Goal: Task Accomplishment & Management: Manage account settings

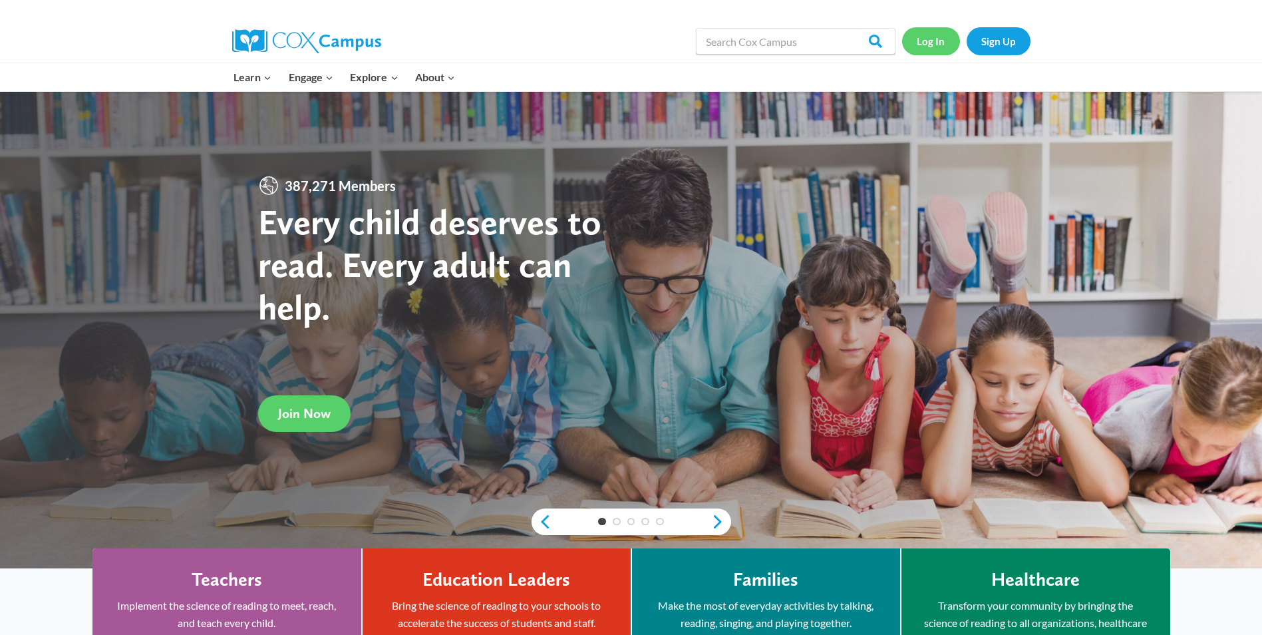
click at [942, 47] on link "Log In" at bounding box center [931, 40] width 58 height 27
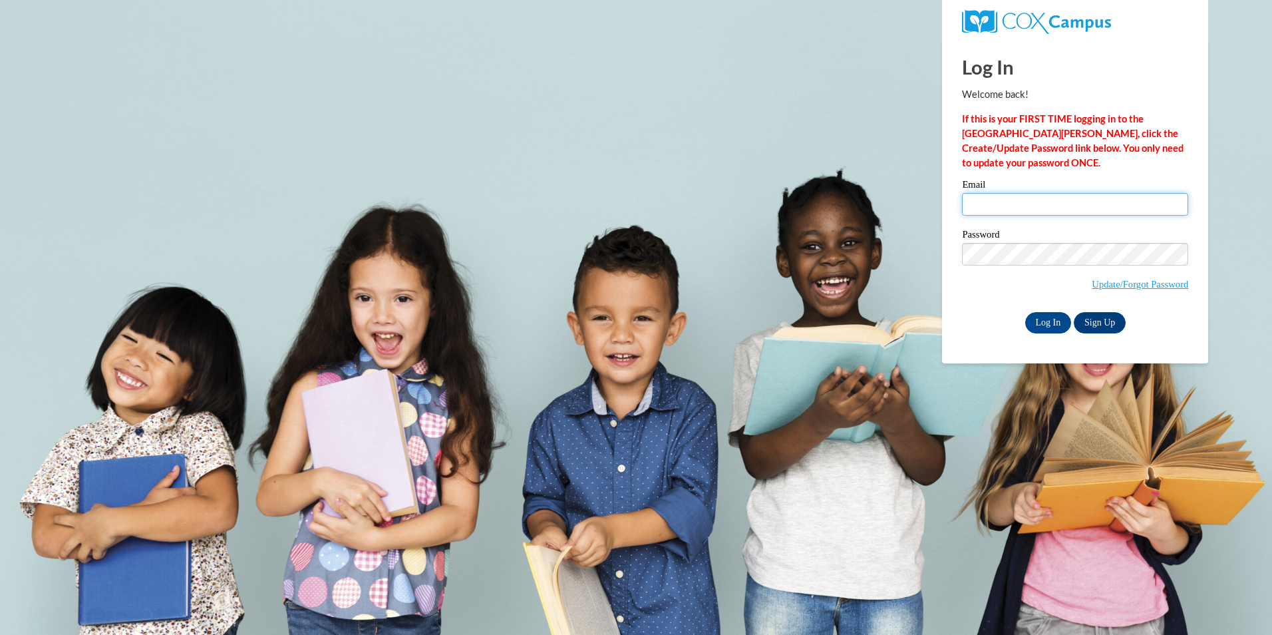
click at [978, 202] on input "Email" at bounding box center [1075, 204] width 226 height 23
type input "sherika.robinson@yahoo.com"
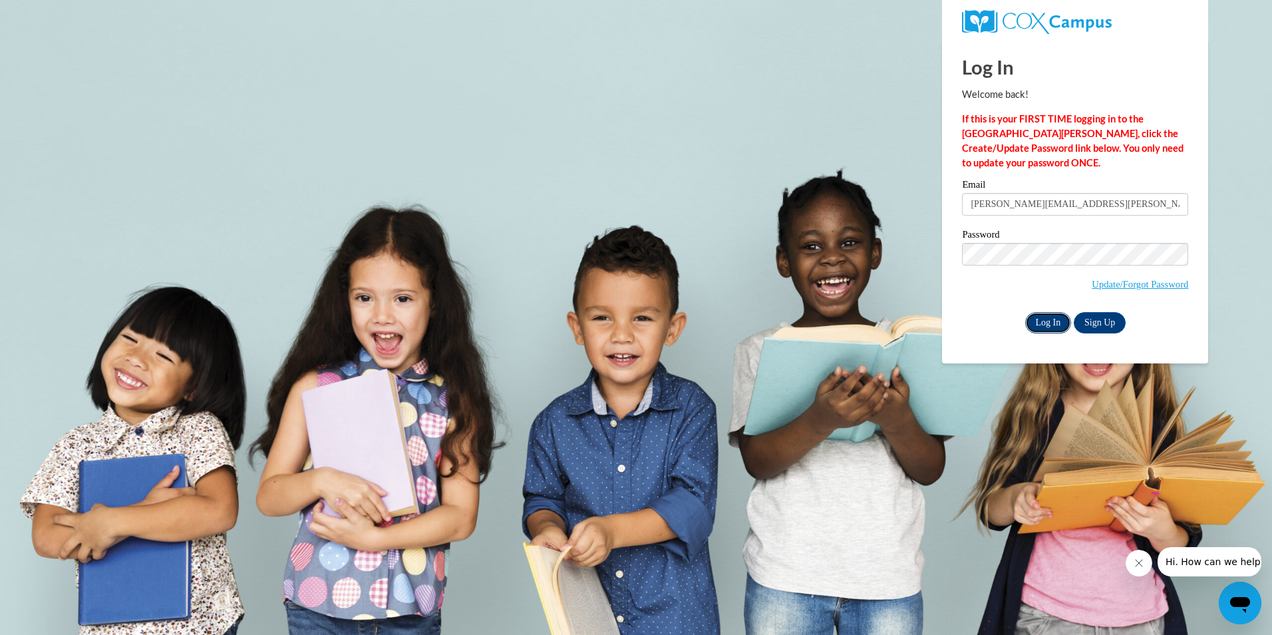
click at [1043, 319] on input "Log In" at bounding box center [1048, 322] width 47 height 21
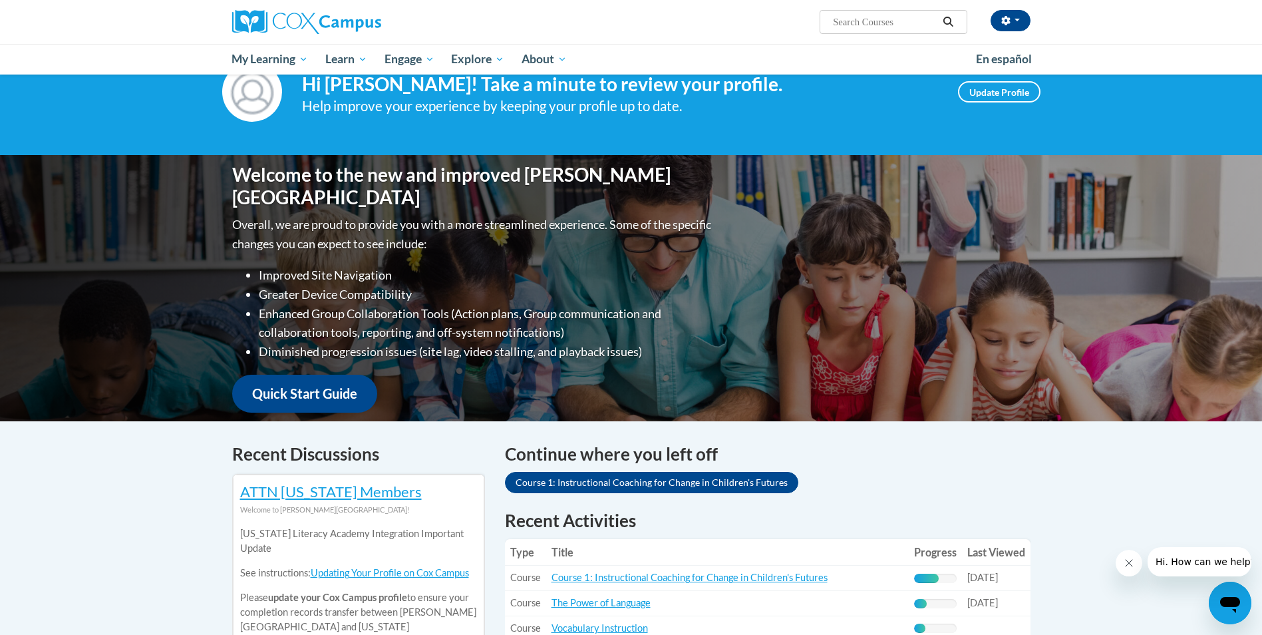
scroll to position [200, 0]
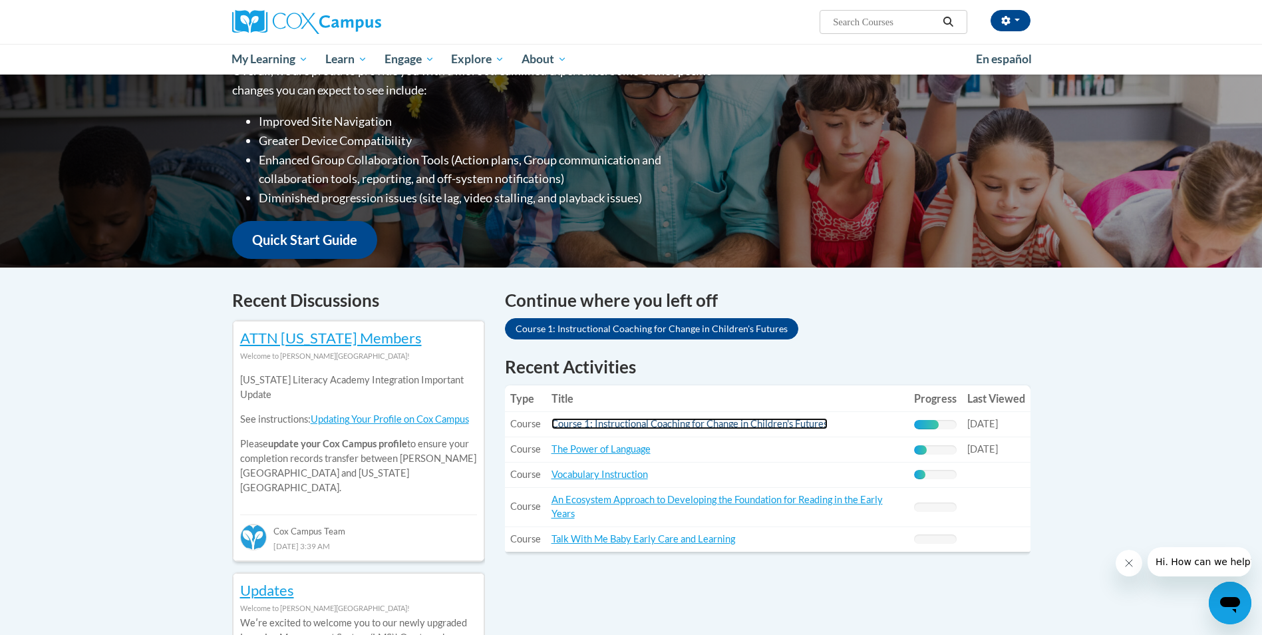
click at [766, 424] on link "Course 1: Instructional Coaching for Change in Children's Futures" at bounding box center [689, 423] width 276 height 11
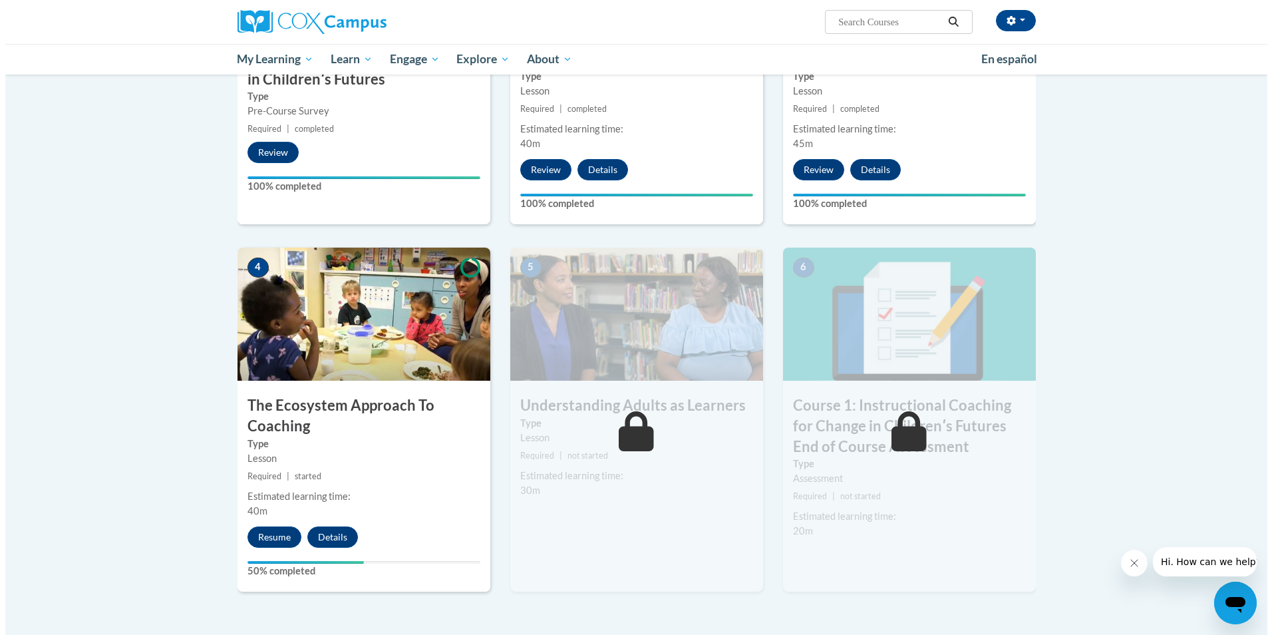
scroll to position [532, 0]
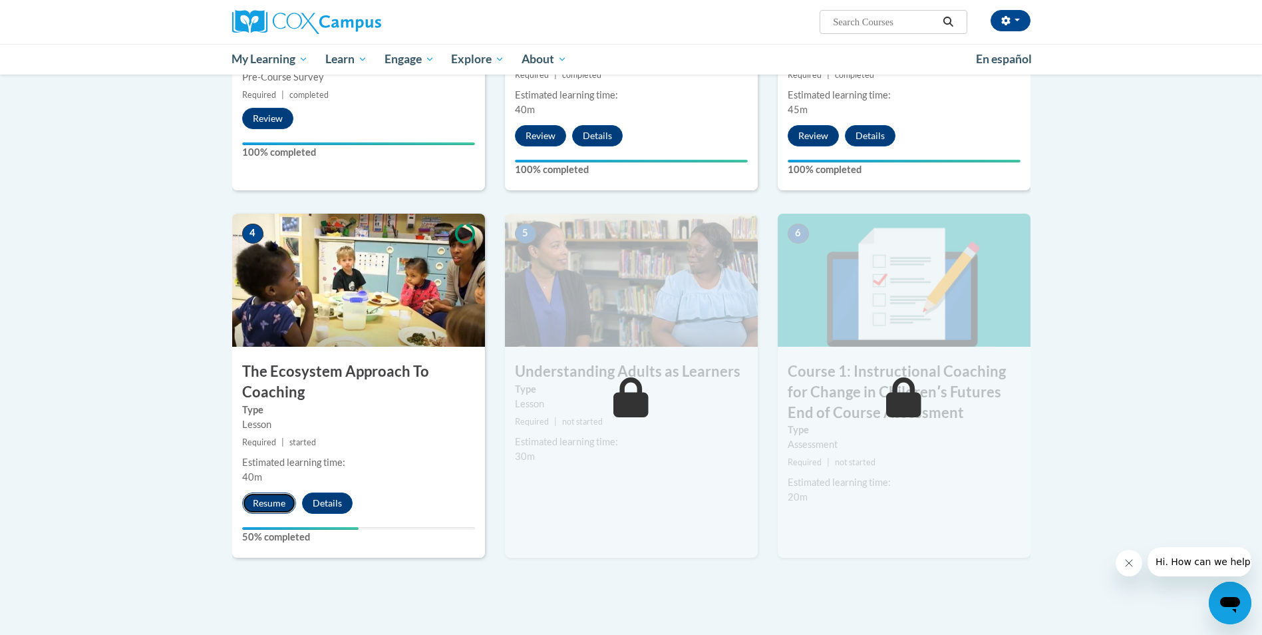
click at [259, 505] on button "Resume" at bounding box center [269, 502] width 54 height 21
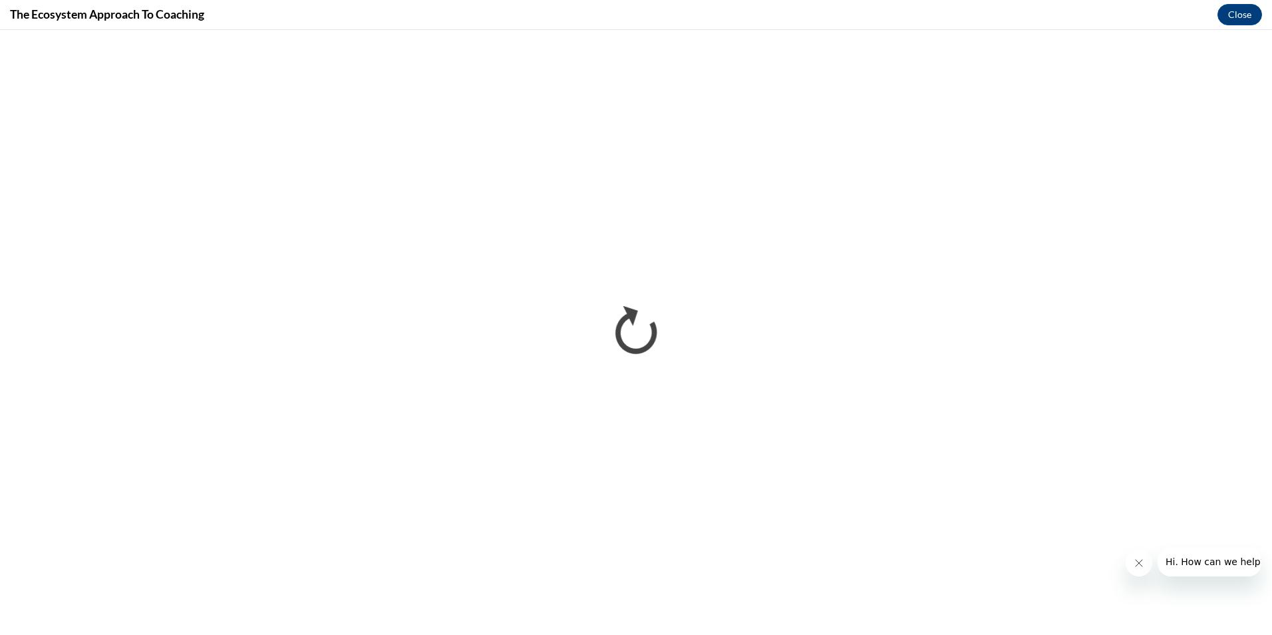
scroll to position [0, 0]
